Goal: Task Accomplishment & Management: Use online tool/utility

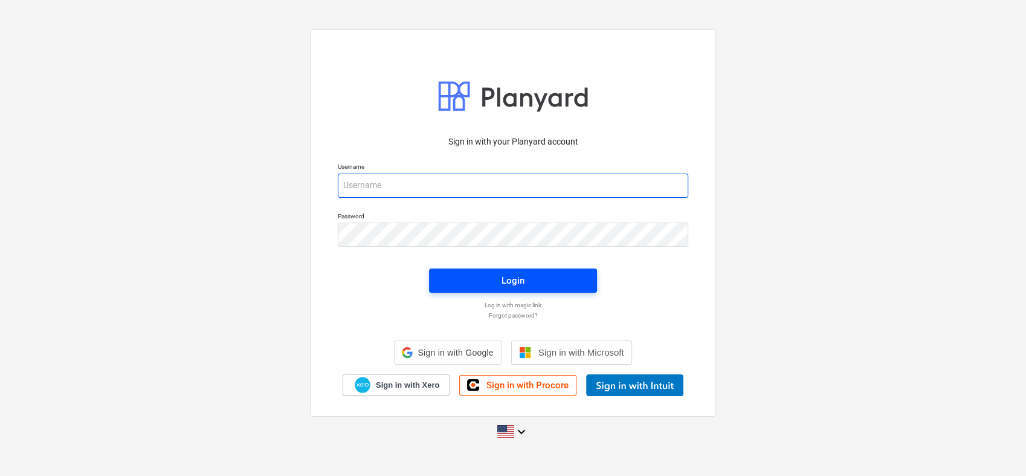
type input "[PERSON_NAME][EMAIL_ADDRESS][PERSON_NAME][DOMAIN_NAME]"
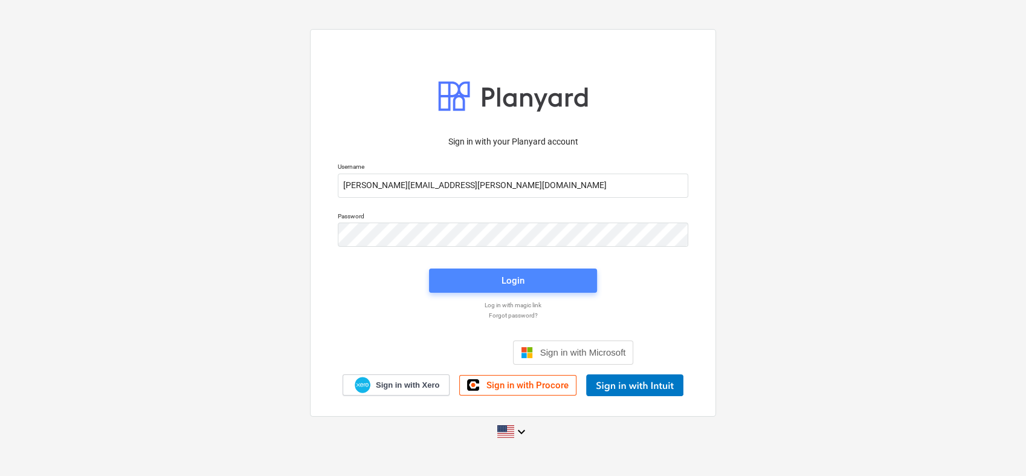
click at [465, 274] on span "Login" at bounding box center [513, 281] width 139 height 16
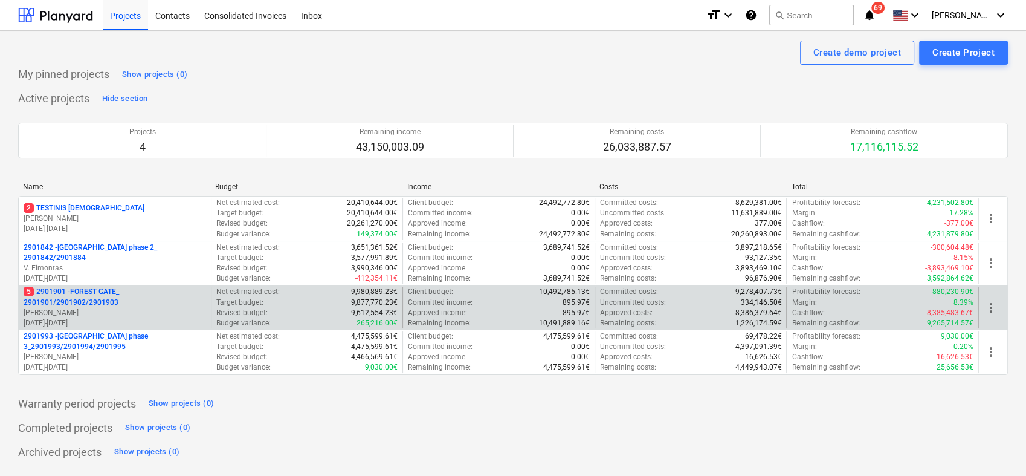
click at [144, 305] on p "5 2901901 - FOREST GATE_ 2901901/2901902/2901903" at bounding box center [115, 297] width 183 height 21
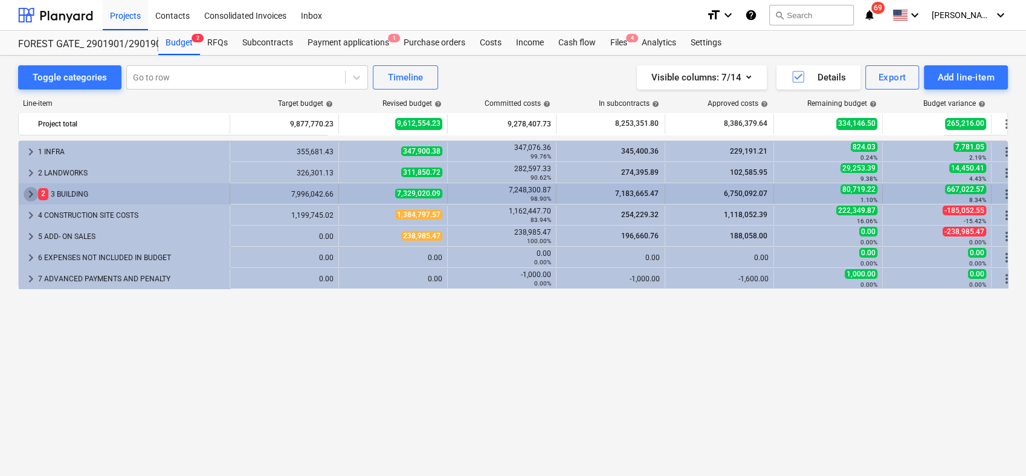
click at [34, 189] on span "keyboard_arrow_right" at bounding box center [31, 194] width 15 height 15
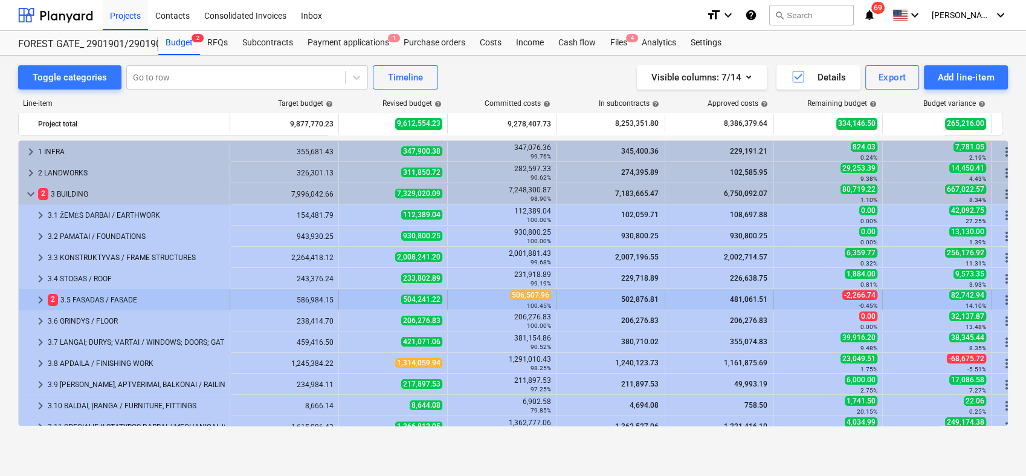
click at [47, 296] on span "keyboard_arrow_right" at bounding box center [40, 300] width 15 height 15
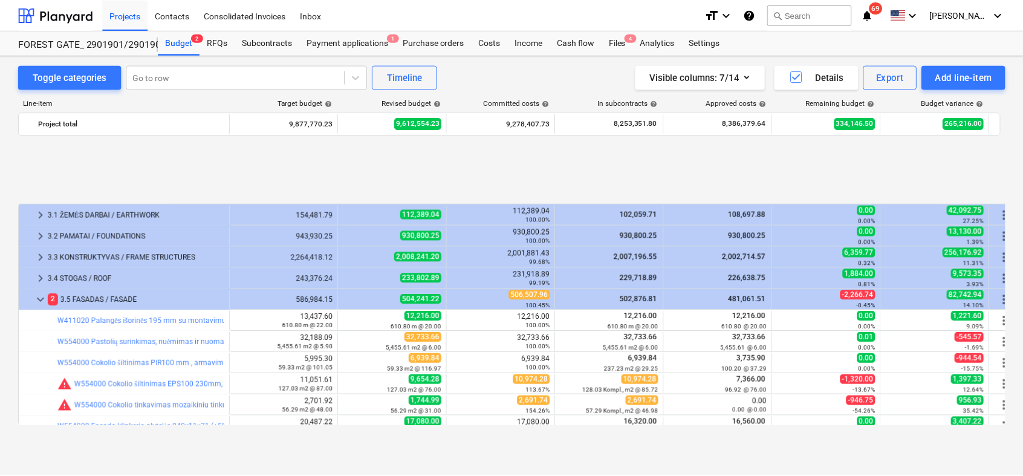
scroll to position [95, 0]
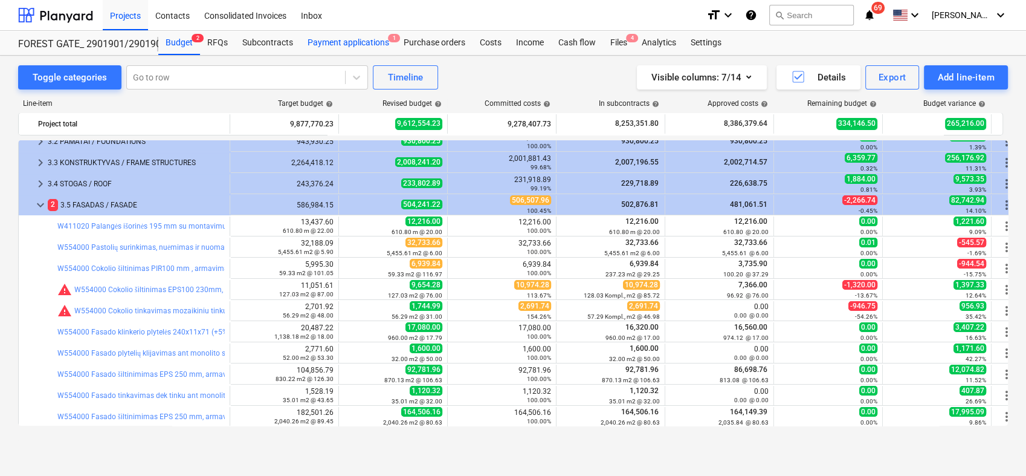
click at [377, 42] on div "Payment applications 1" at bounding box center [348, 43] width 96 height 24
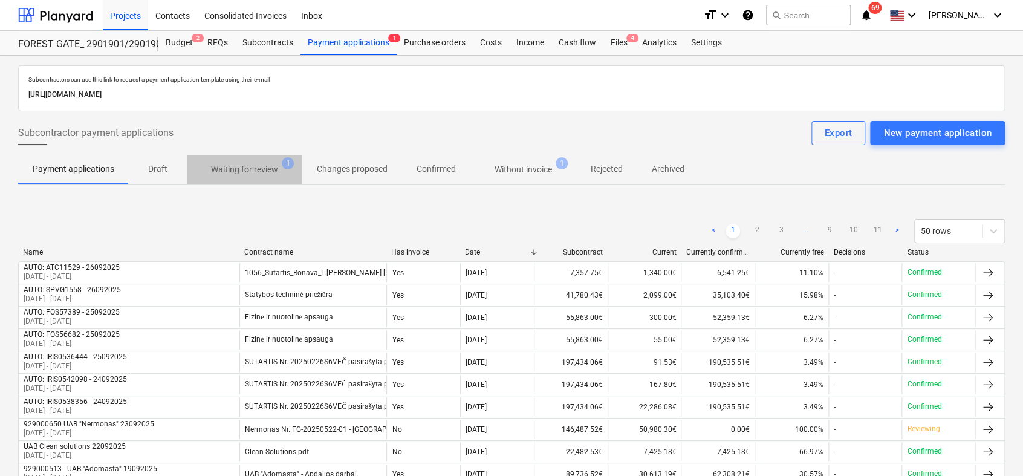
click at [268, 170] on p "Waiting for review" at bounding box center [244, 169] width 67 height 13
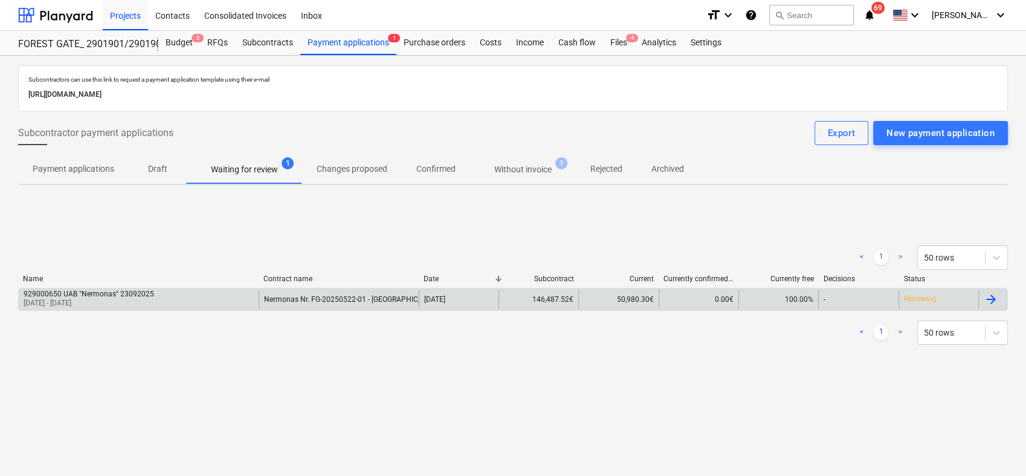
click at [1000, 300] on div at bounding box center [993, 299] width 29 height 19
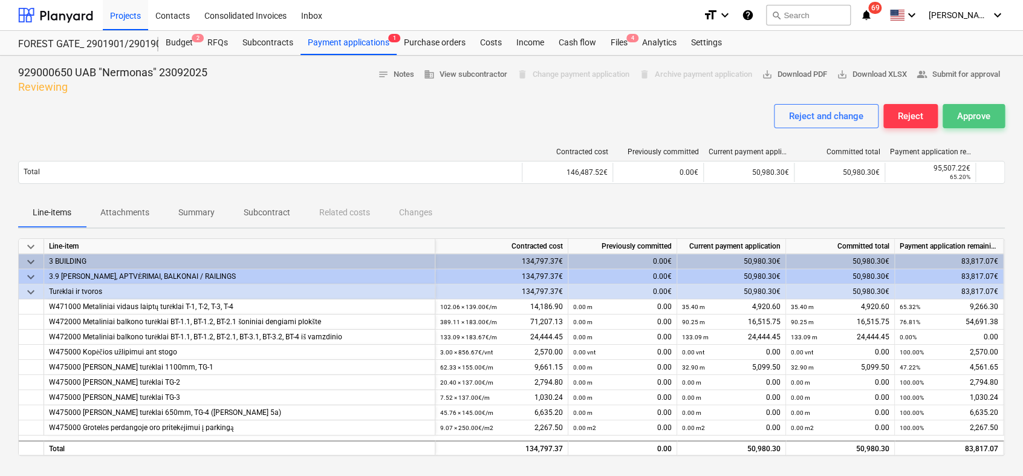
click at [972, 122] on div "Approve" at bounding box center [973, 116] width 33 height 16
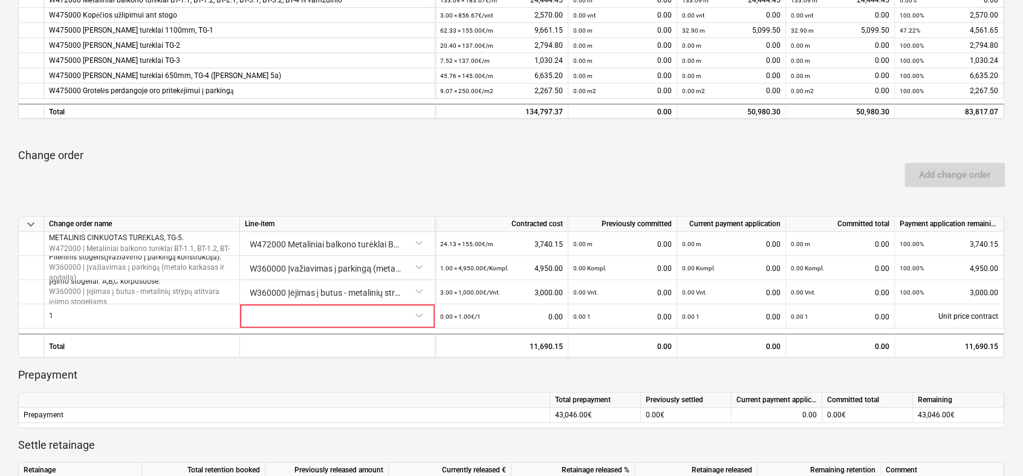
scroll to position [338, 0]
drag, startPoint x: 1020, startPoint y: 255, endPoint x: 1025, endPoint y: 347, distance: 92.0
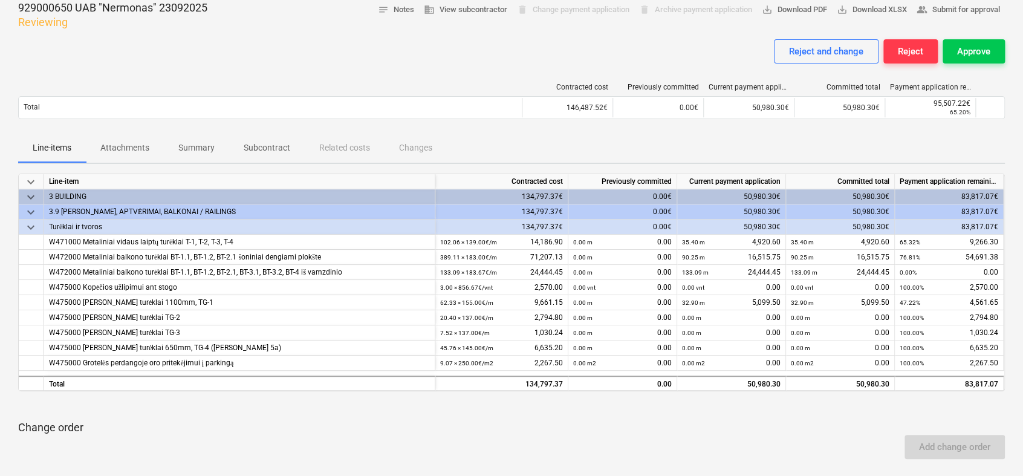
scroll to position [0, 0]
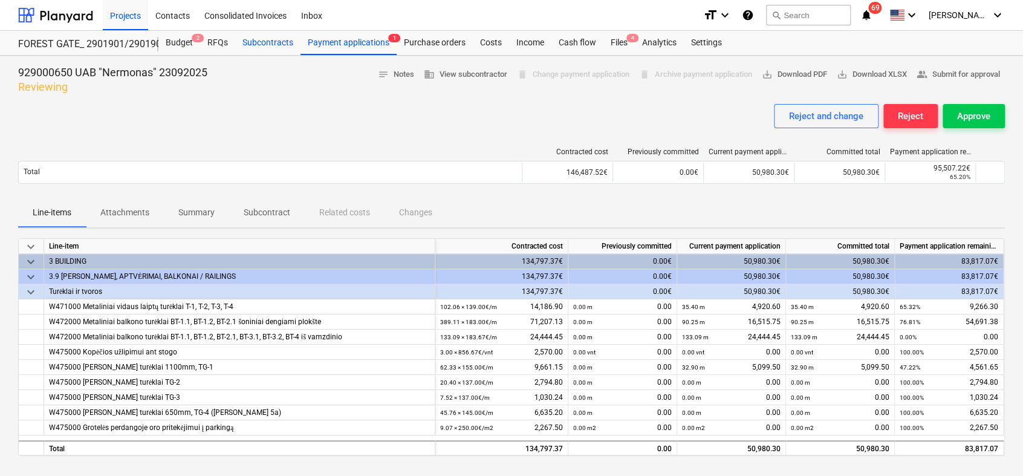
click at [253, 47] on div "Subcontracts" at bounding box center [267, 43] width 65 height 24
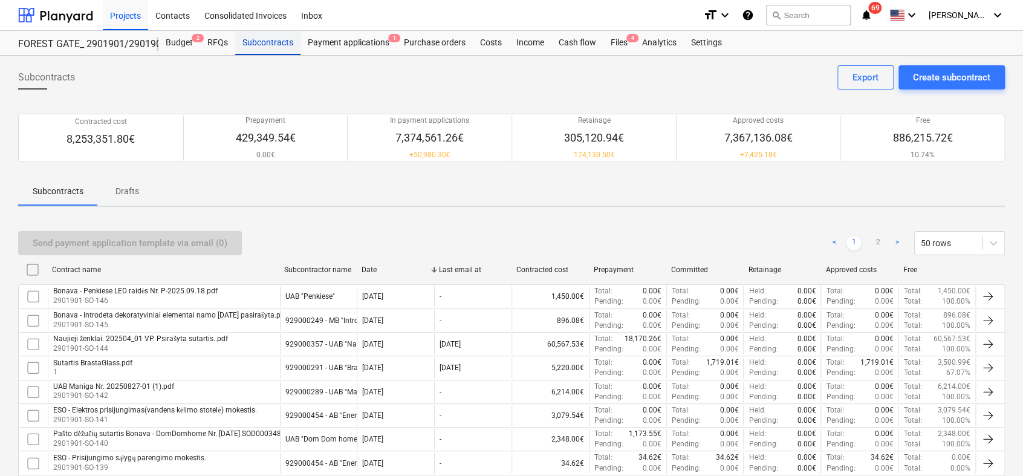
click at [253, 47] on div "Subcontracts" at bounding box center [267, 43] width 65 height 24
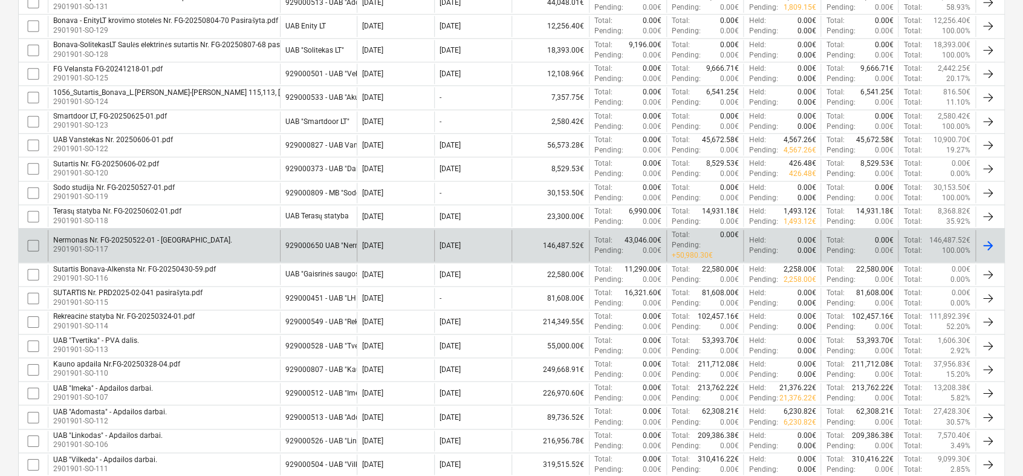
click at [111, 244] on p "2901901-SO-117" at bounding box center [142, 249] width 179 height 10
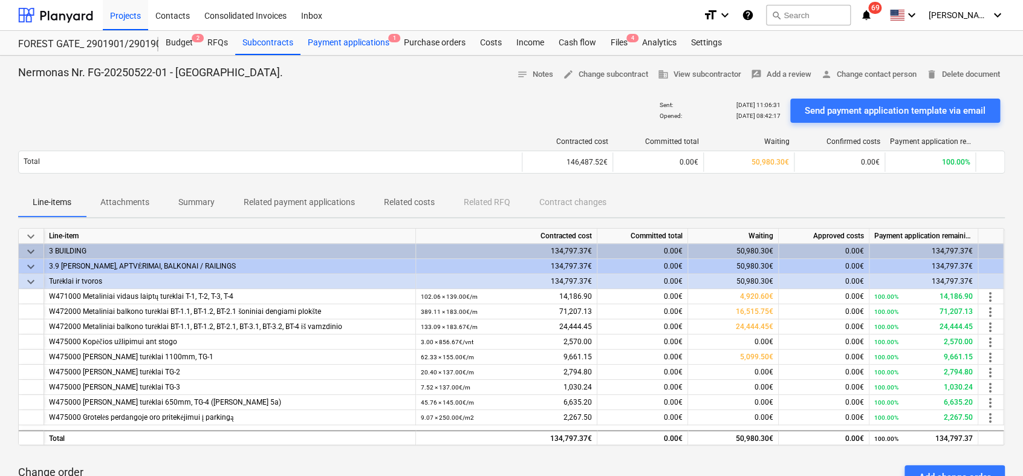
click at [355, 39] on div "Payment applications 1" at bounding box center [348, 43] width 96 height 24
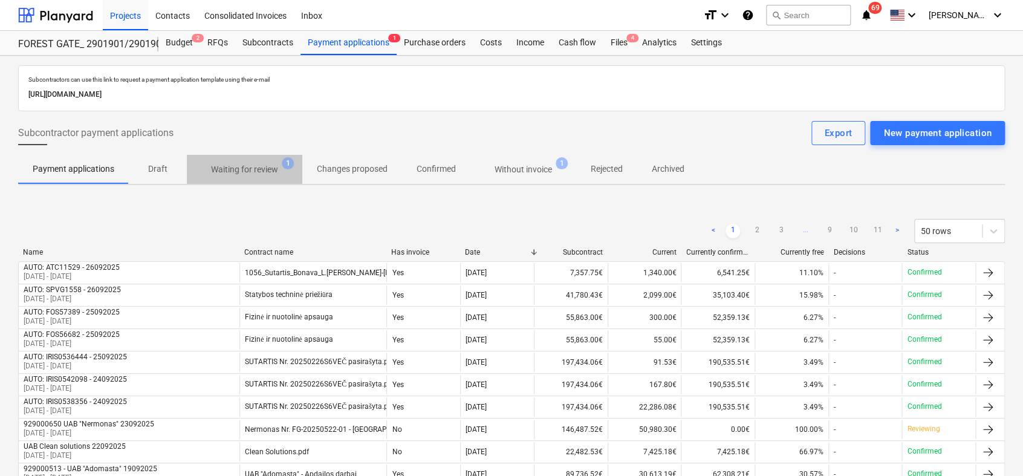
click at [258, 167] on p "Waiting for review" at bounding box center [244, 169] width 67 height 13
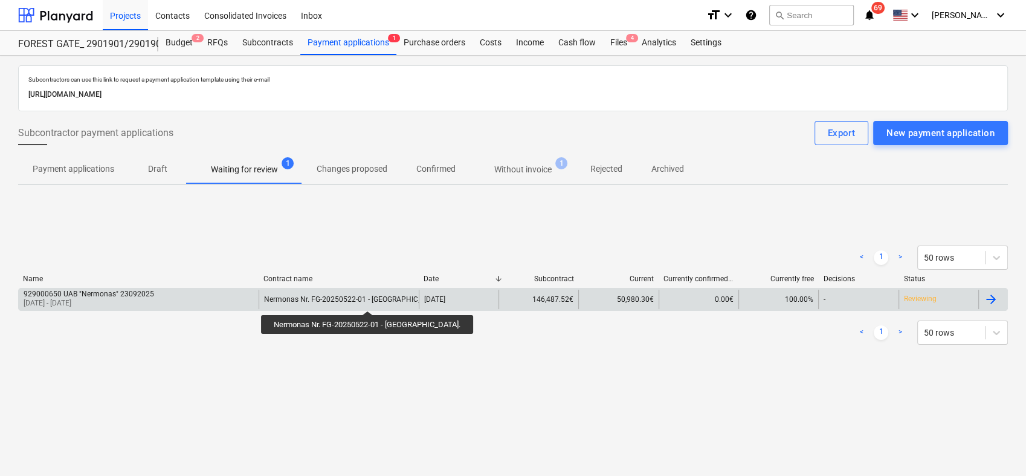
click at [346, 299] on div "Nermonas Nr. FG-20250522-01 - [GEOGRAPHIC_DATA]." at bounding box center [353, 299] width 179 height 8
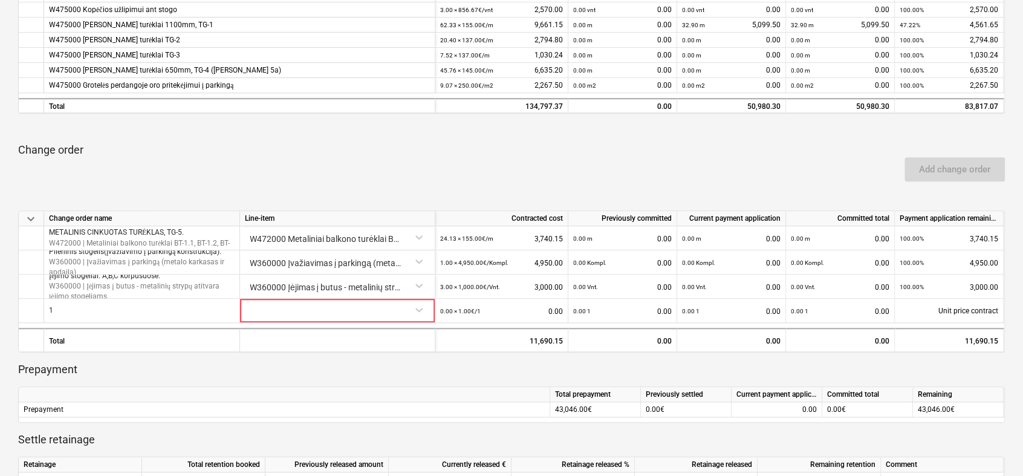
scroll to position [345, 0]
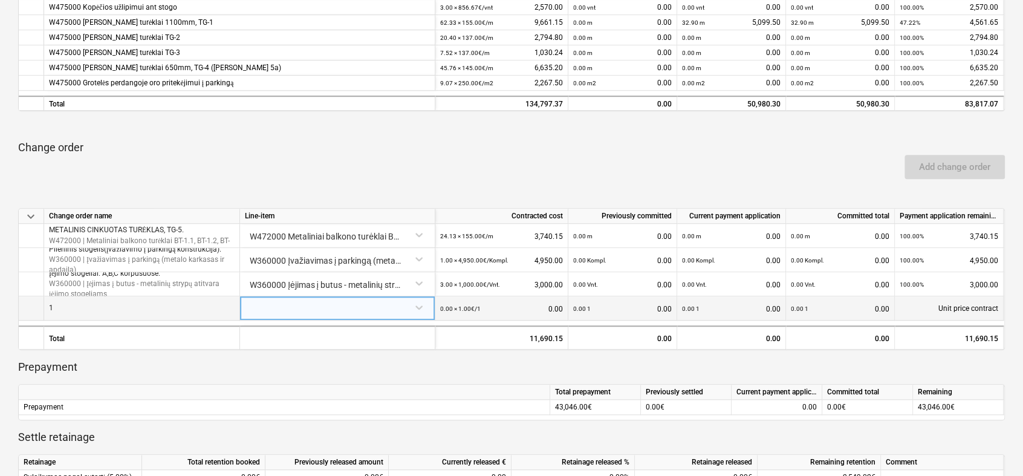
click at [206, 308] on div "1" at bounding box center [142, 308] width 196 height 24
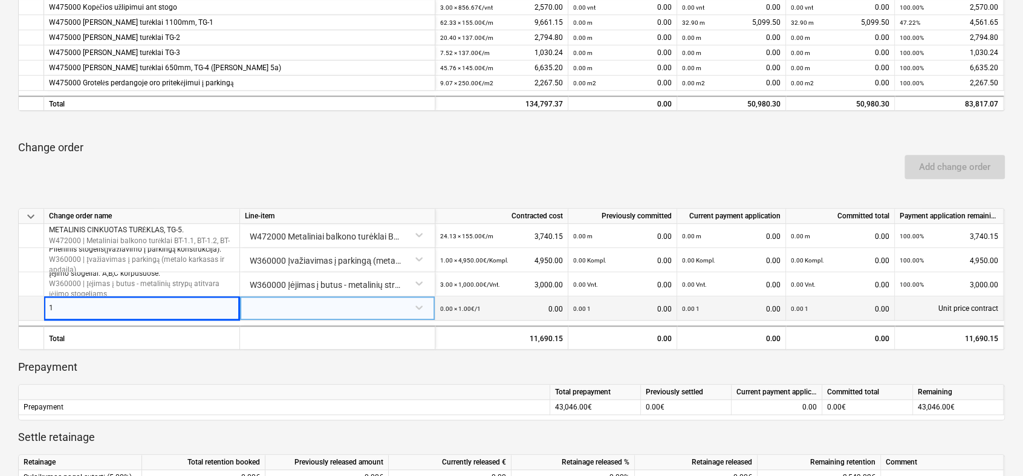
click at [346, 306] on div at bounding box center [337, 306] width 185 height 21
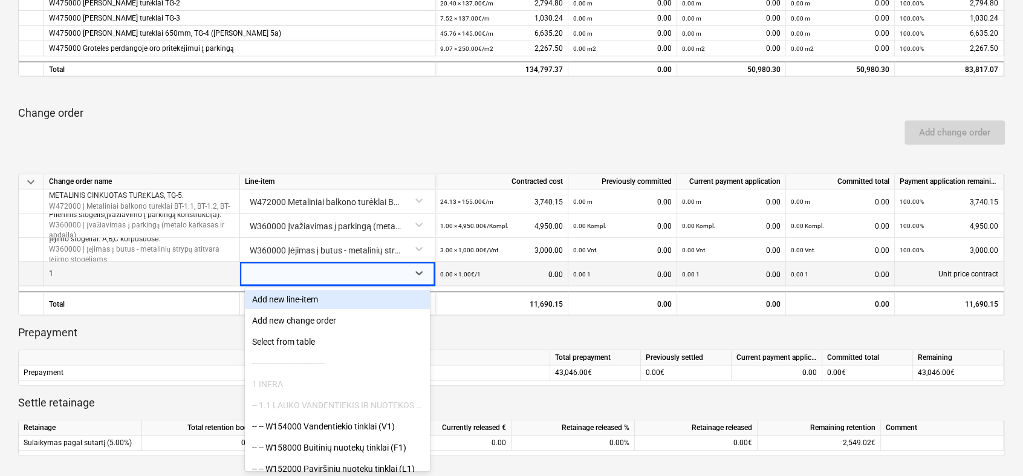
click at [203, 279] on div "1" at bounding box center [142, 274] width 196 height 24
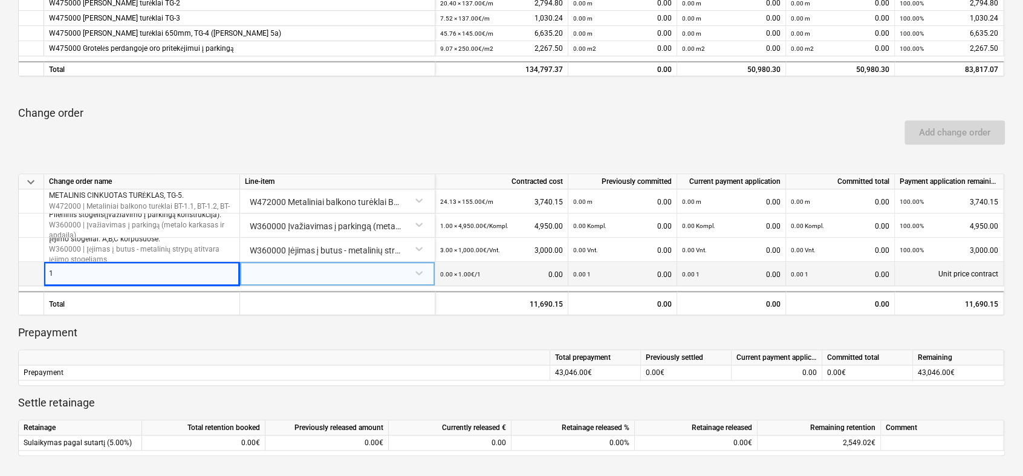
click at [964, 277] on div "Unit price contract" at bounding box center [949, 274] width 109 height 24
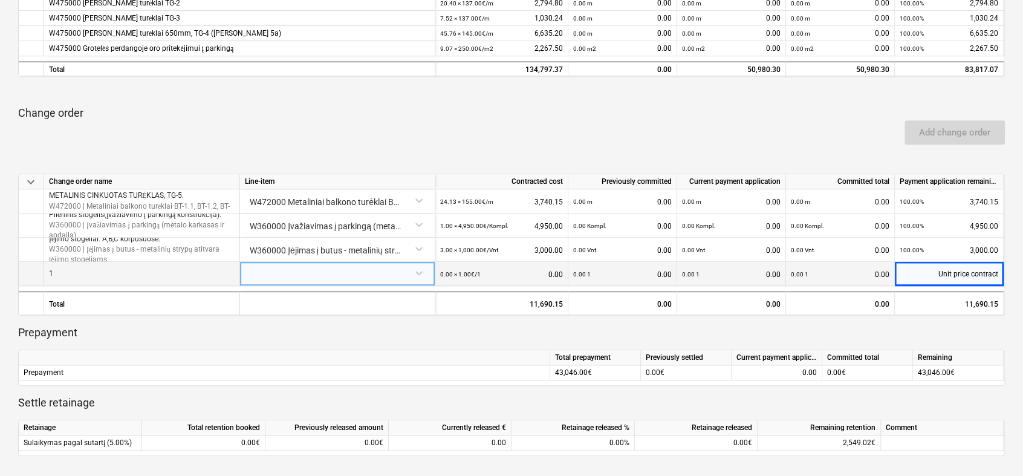
click at [964, 277] on div "Unit price contract" at bounding box center [949, 274] width 109 height 24
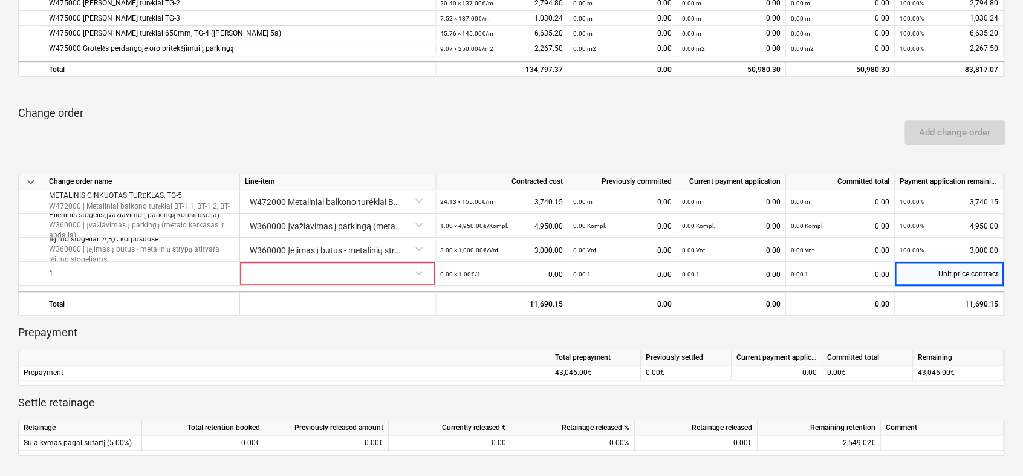
drag, startPoint x: 964, startPoint y: 277, endPoint x: 1017, endPoint y: 325, distance: 71.9
click at [1017, 325] on div "929000650 UAB "Nermonas" 23092025 Reviewing notes Notes business View subcontra…" at bounding box center [511, 156] width 1023 height 959
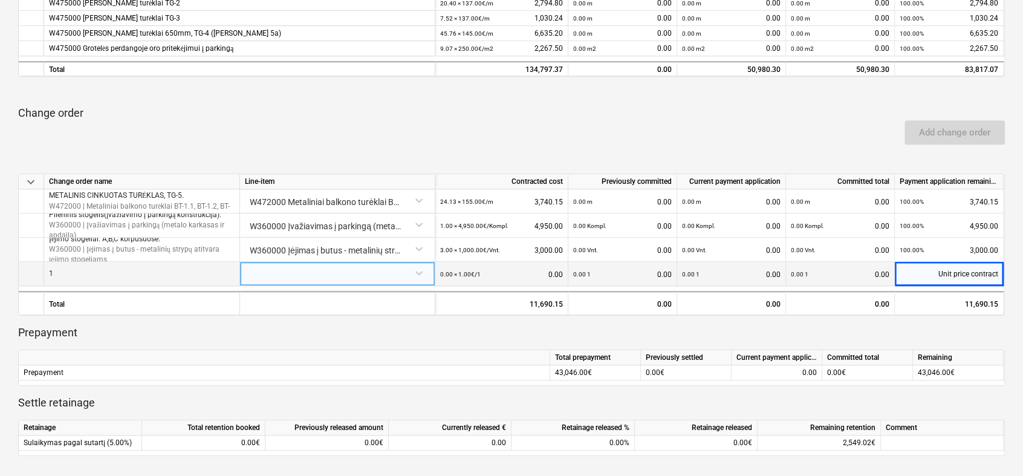
click at [996, 278] on div "Unit price contract" at bounding box center [949, 274] width 109 height 24
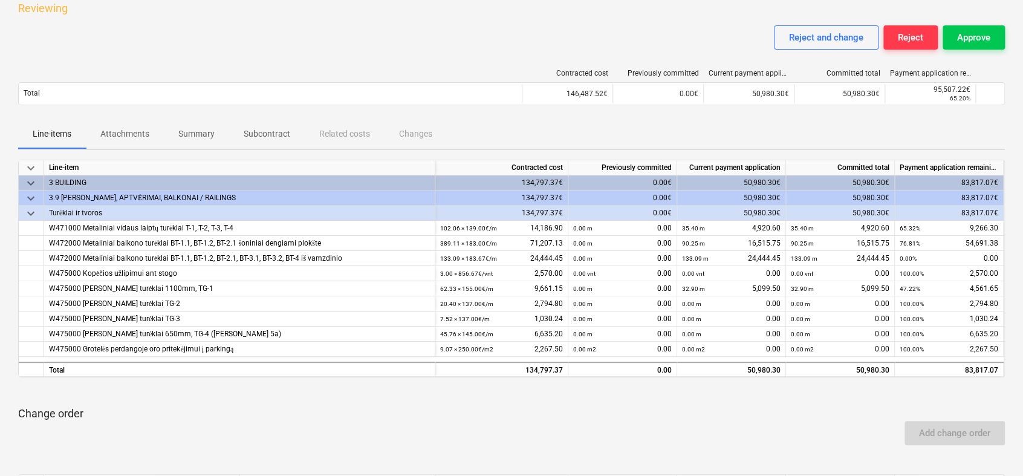
scroll to position [64, 0]
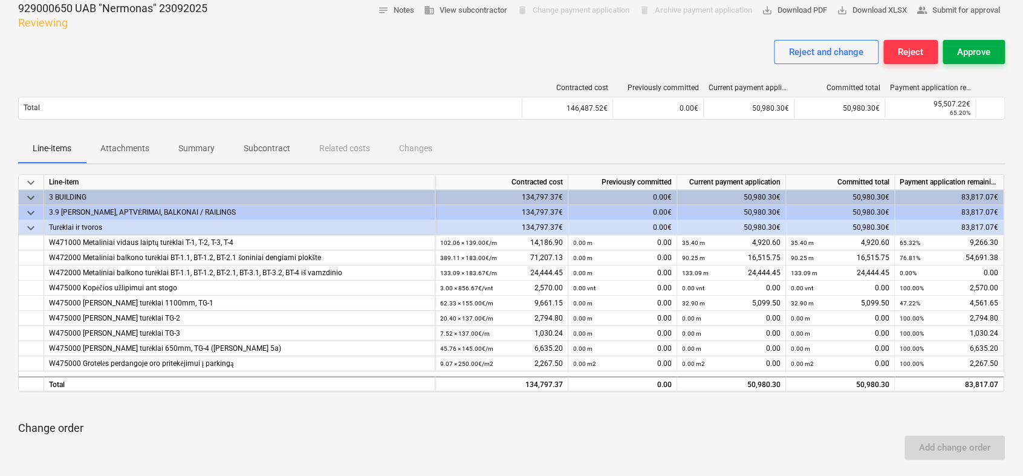
click at [979, 46] on div "Approve" at bounding box center [973, 52] width 33 height 16
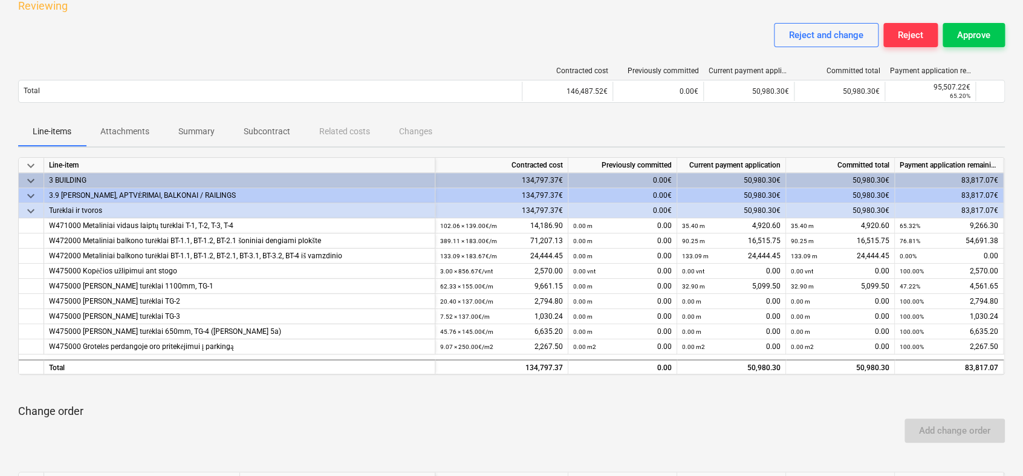
scroll to position [82, 0]
click at [985, 39] on div "Approve" at bounding box center [973, 35] width 33 height 16
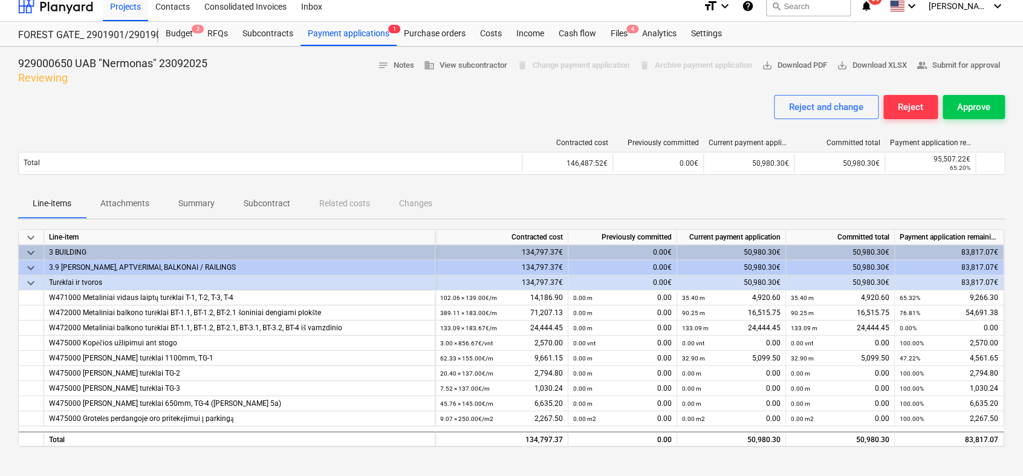
scroll to position [0, 0]
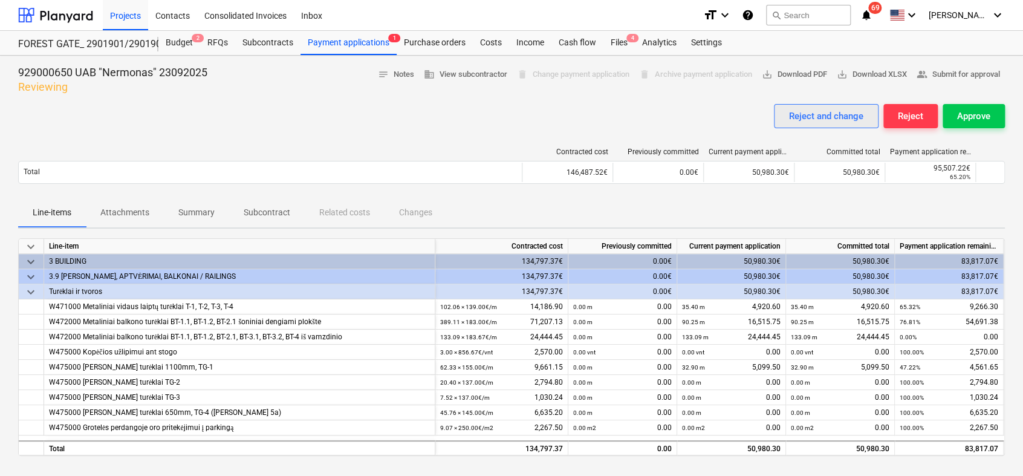
click at [831, 119] on div "Reject and change" at bounding box center [826, 116] width 74 height 16
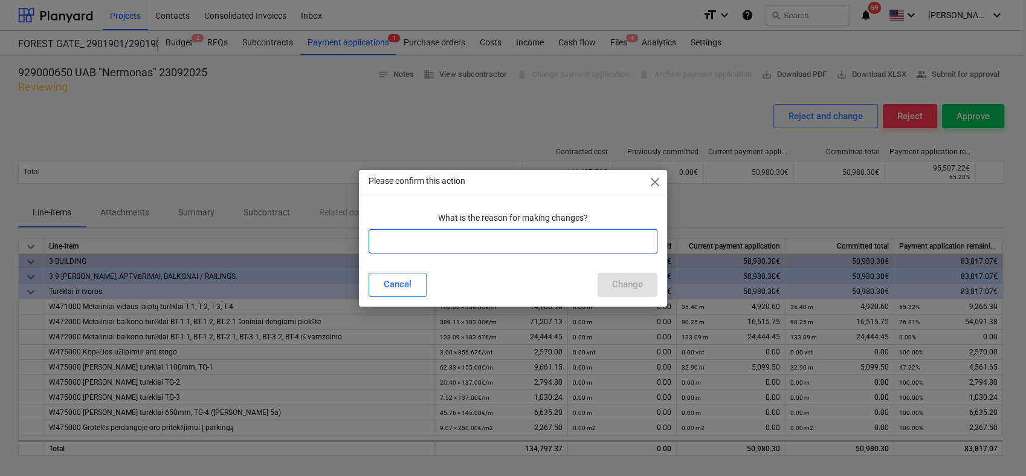
click at [510, 237] on input "text" at bounding box center [513, 241] width 288 height 24
type input "Blogais suvestas aktas"
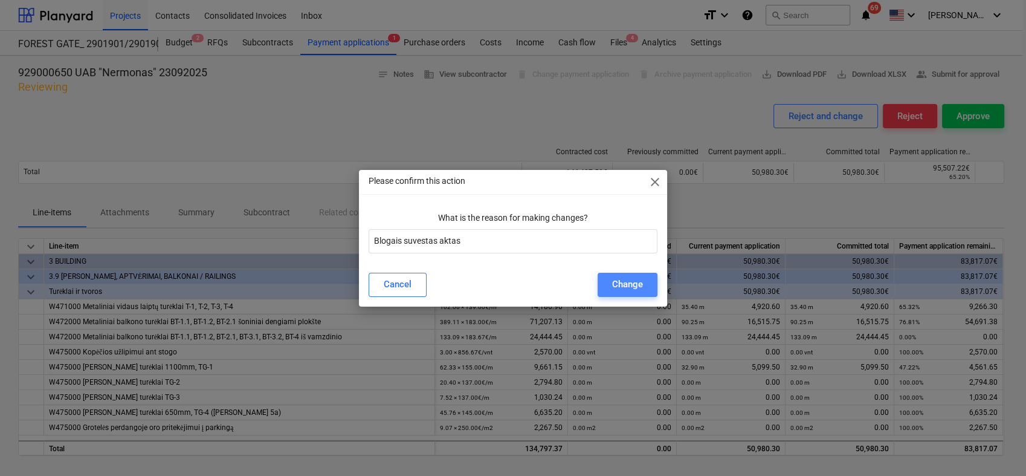
click at [618, 284] on div "Change" at bounding box center [627, 284] width 31 height 16
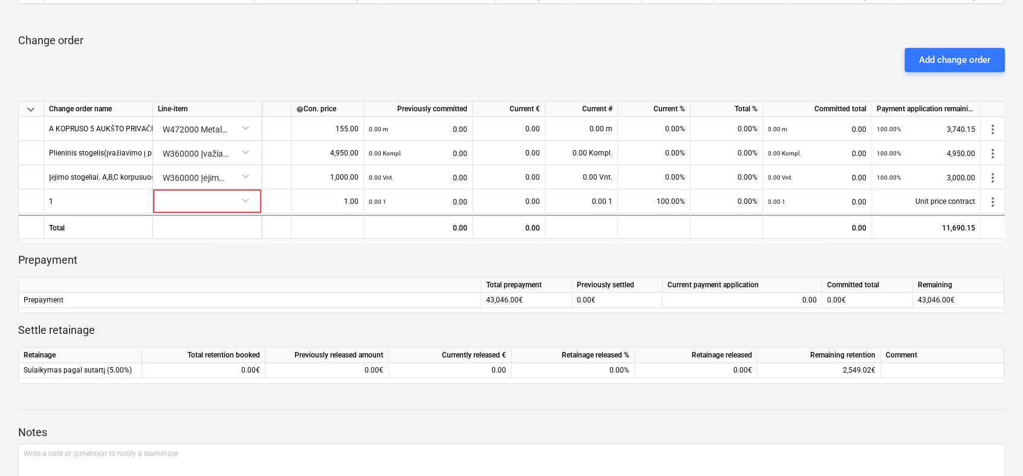
scroll to position [0, 117]
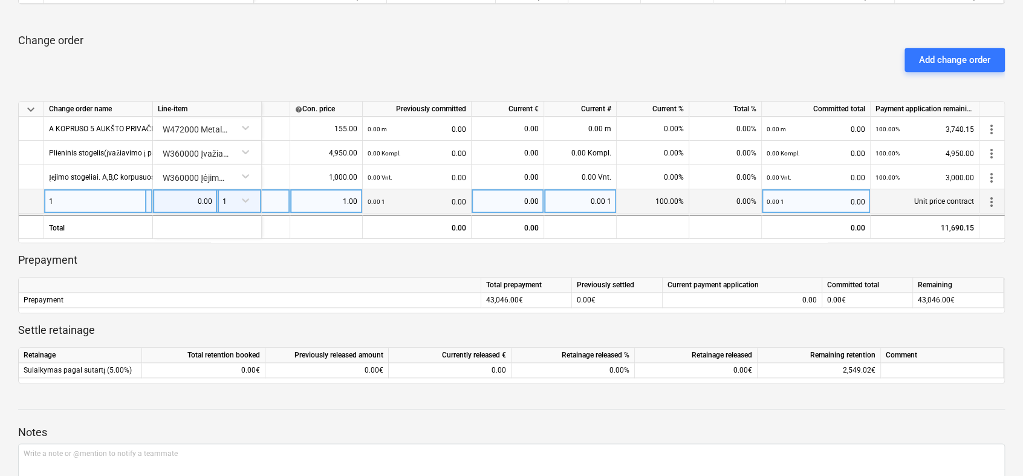
click at [995, 198] on span "more_vert" at bounding box center [991, 202] width 15 height 15
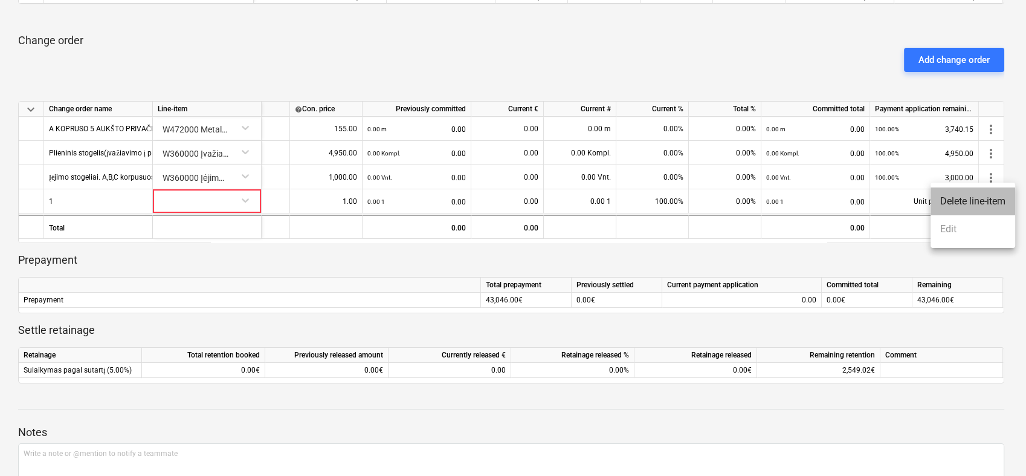
click at [988, 204] on li "Delete line-item" at bounding box center [973, 201] width 85 height 28
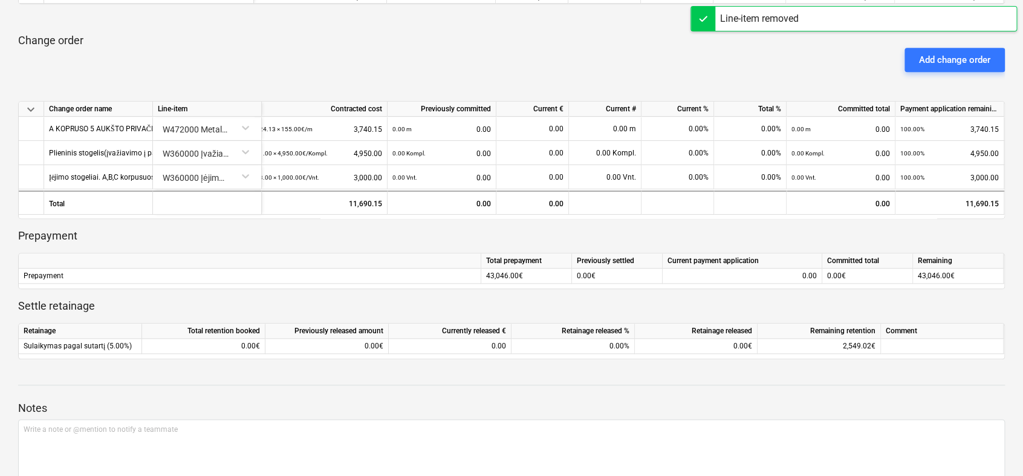
scroll to position [0, 7]
click at [979, 61] on div "Add change order" at bounding box center [954, 60] width 71 height 16
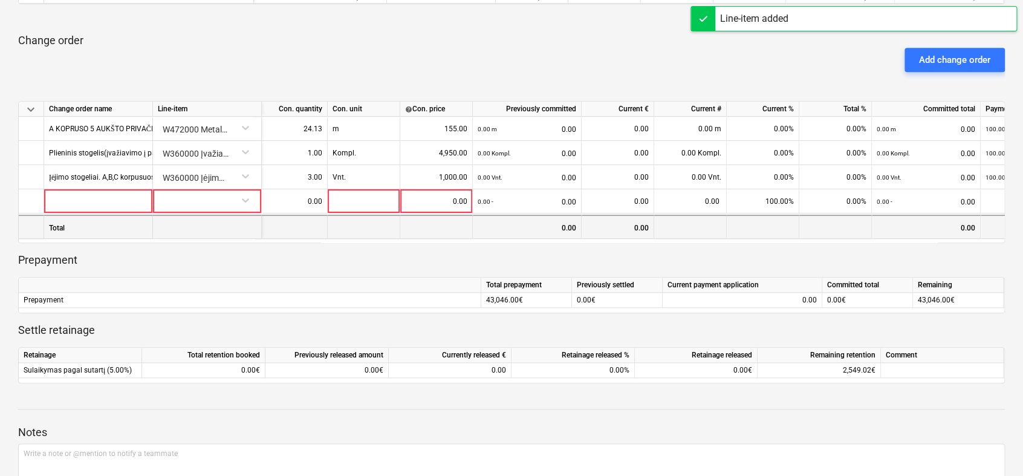
click at [903, 236] on div "0.00" at bounding box center [926, 227] width 109 height 24
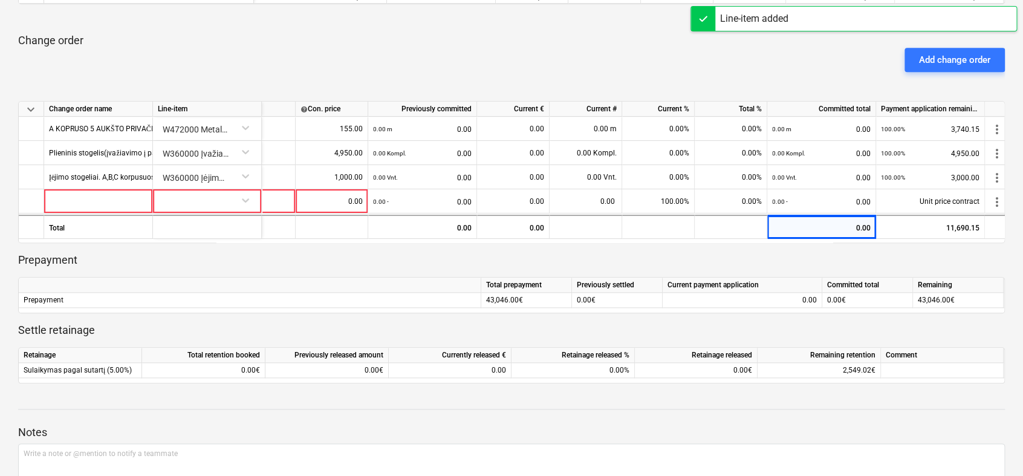
scroll to position [0, 117]
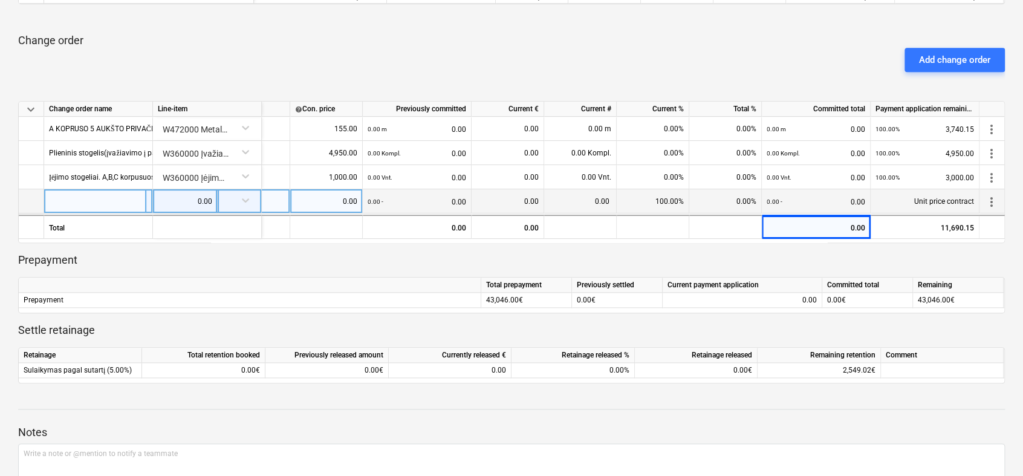
click at [994, 201] on span "more_vert" at bounding box center [991, 202] width 15 height 15
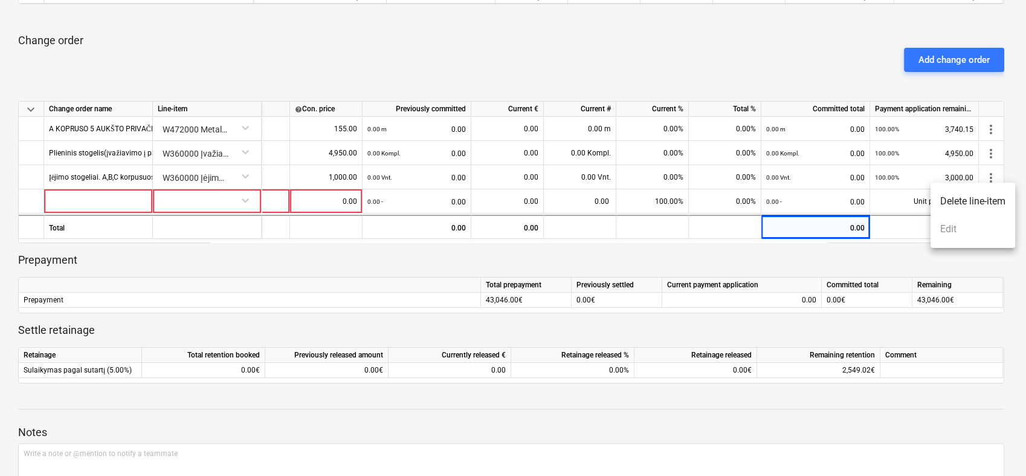
click at [981, 201] on li "Delete line-item" at bounding box center [973, 201] width 85 height 28
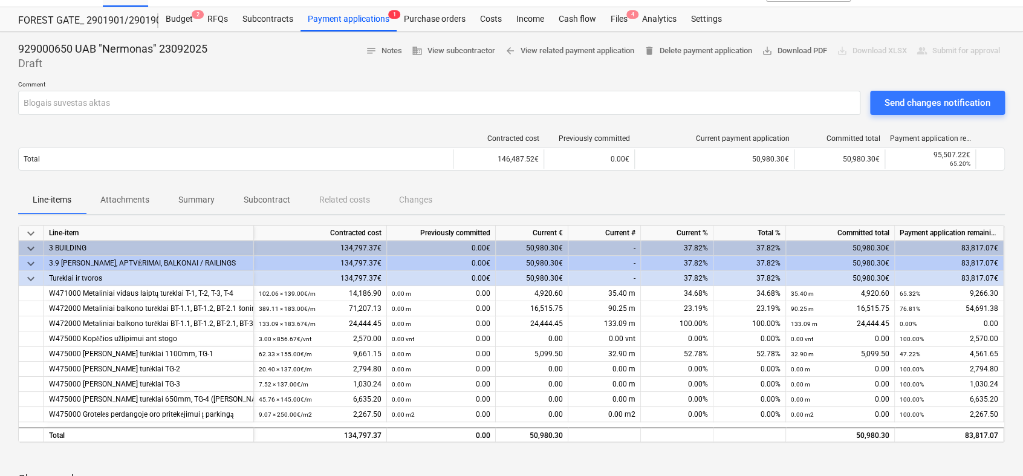
scroll to position [0, 0]
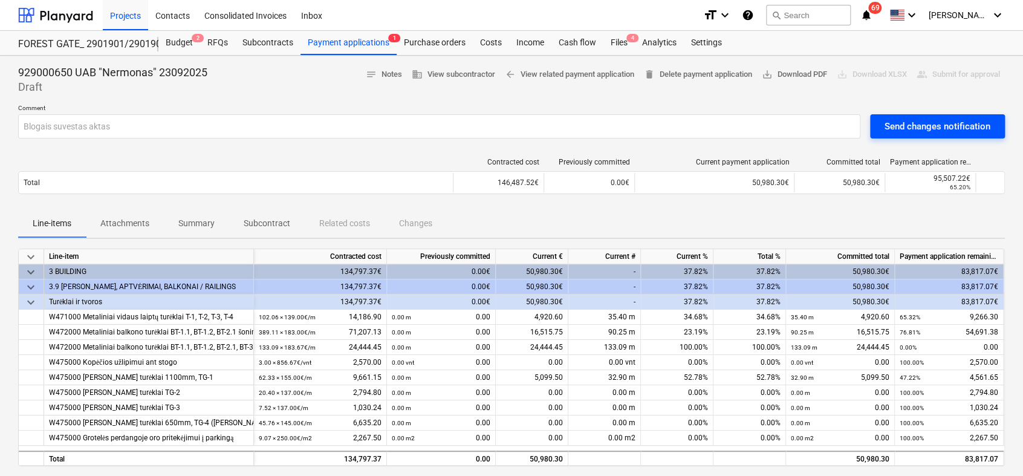
click at [945, 131] on div "Send changes notification" at bounding box center [937, 126] width 106 height 16
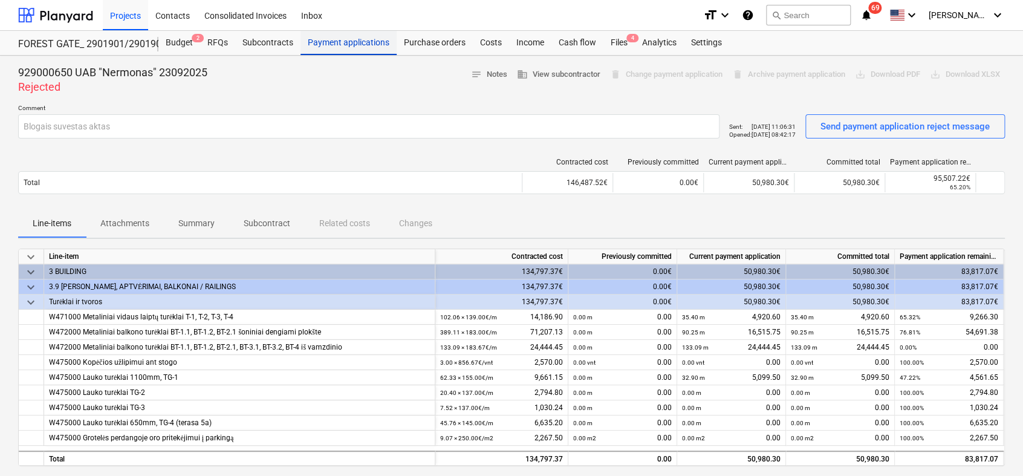
click at [368, 42] on div "Payment applications" at bounding box center [348, 43] width 96 height 24
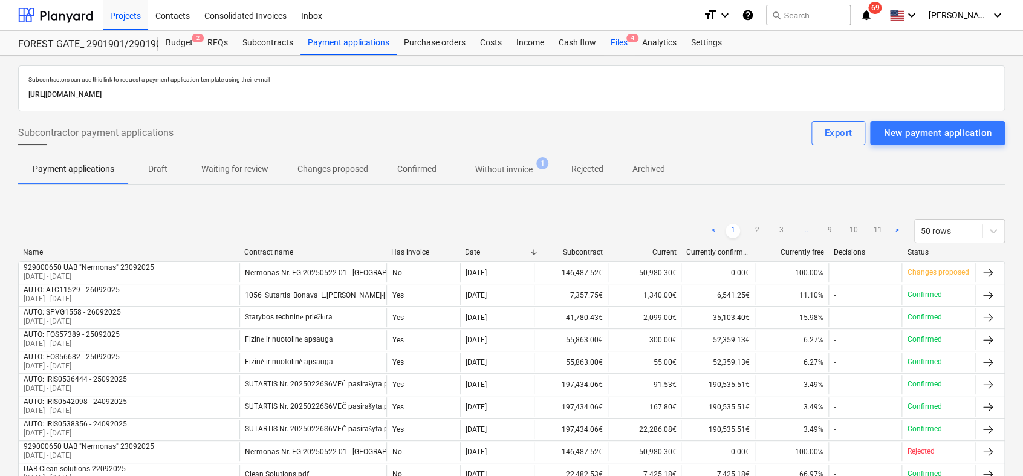
click at [618, 42] on div "Files 4" at bounding box center [618, 43] width 31 height 24
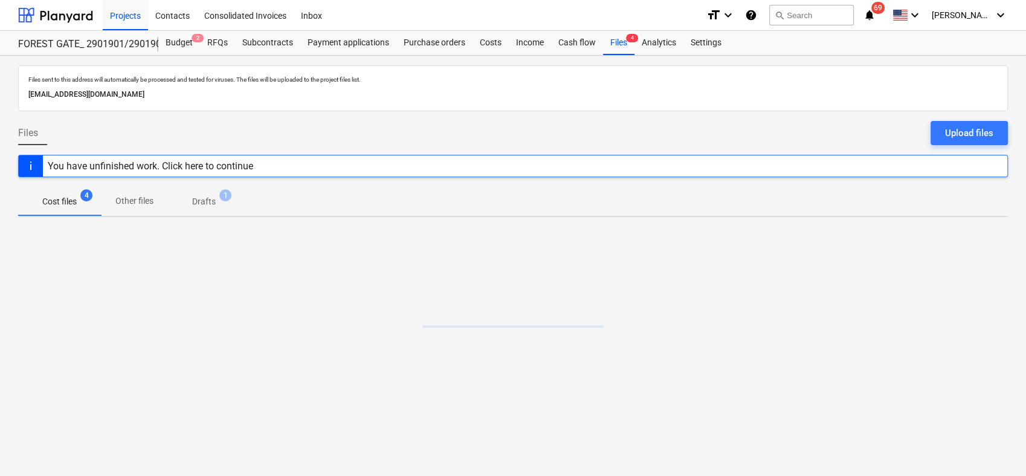
click at [203, 203] on p "Drafts" at bounding box center [204, 201] width 24 height 13
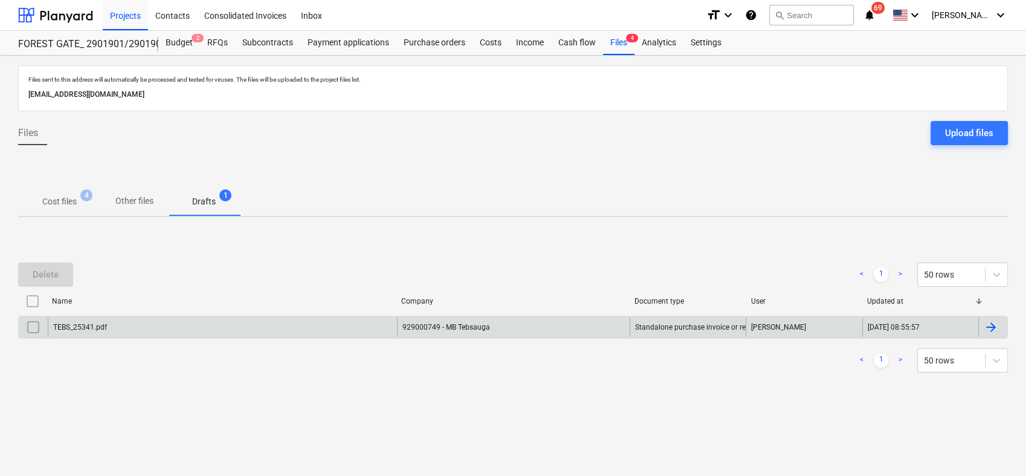
click at [997, 333] on div at bounding box center [993, 326] width 29 height 19
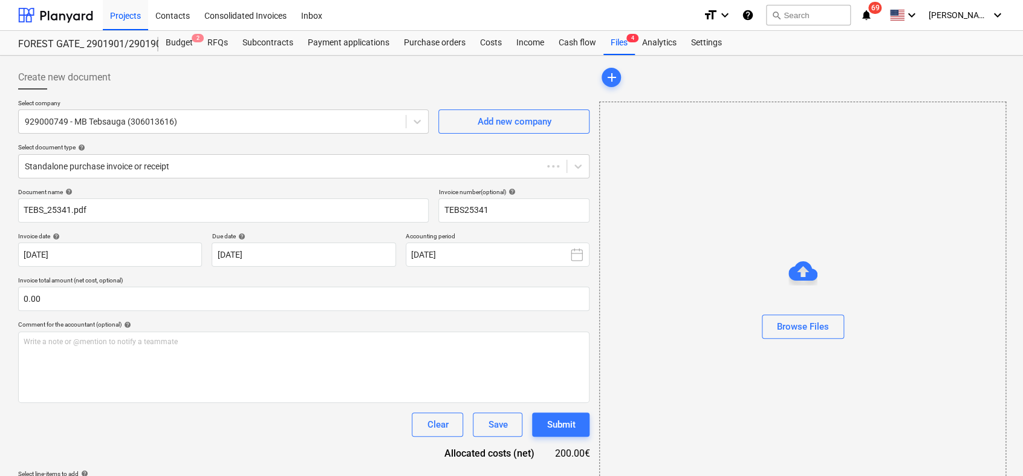
type input "TEBS25341"
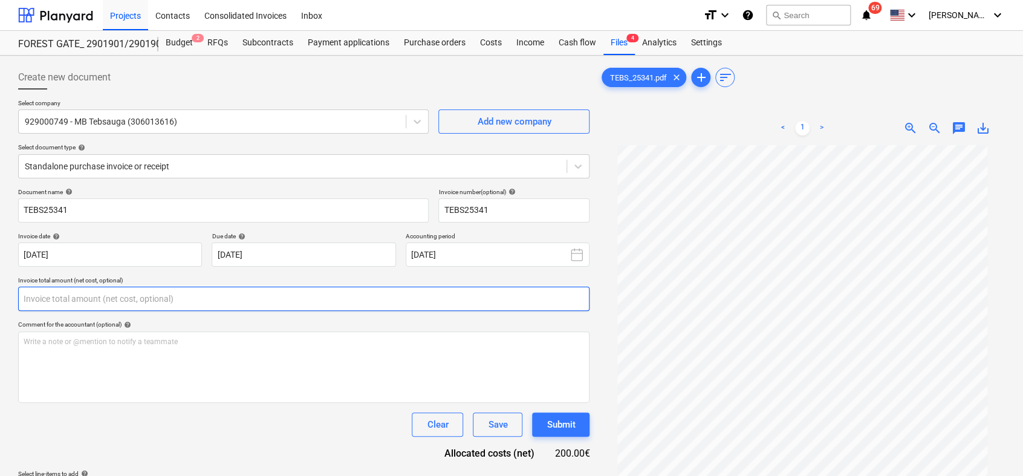
click at [280, 299] on input "text" at bounding box center [303, 299] width 571 height 24
type input "č"
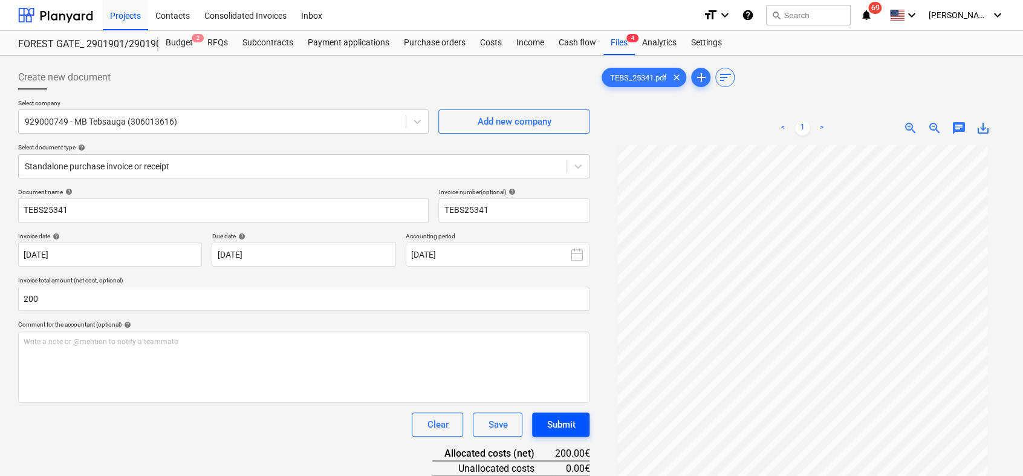
type input "200.00"
click at [562, 423] on div "Submit" at bounding box center [560, 425] width 28 height 16
